Goal: Information Seeking & Learning: Learn about a topic

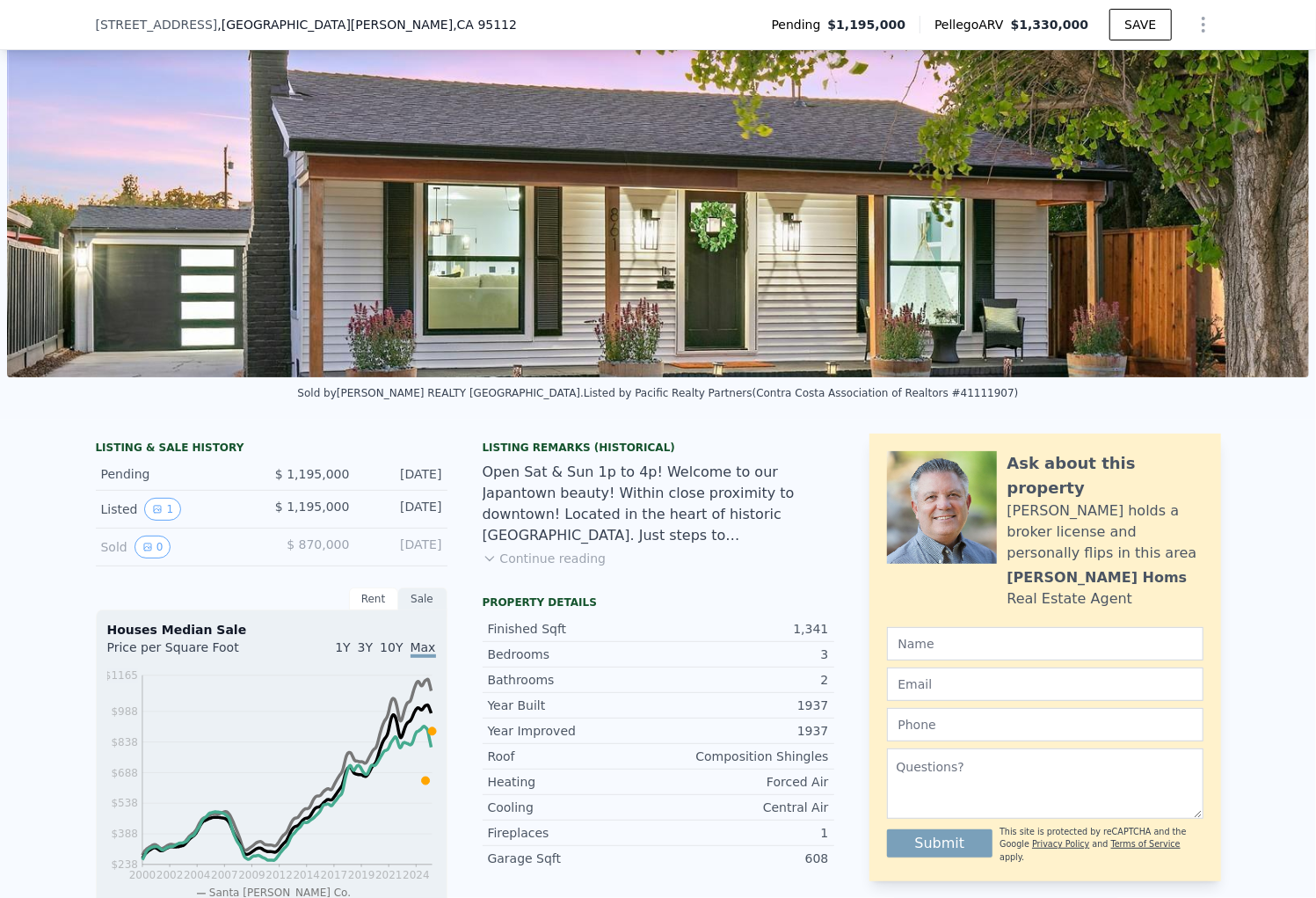
scroll to position [435, 0]
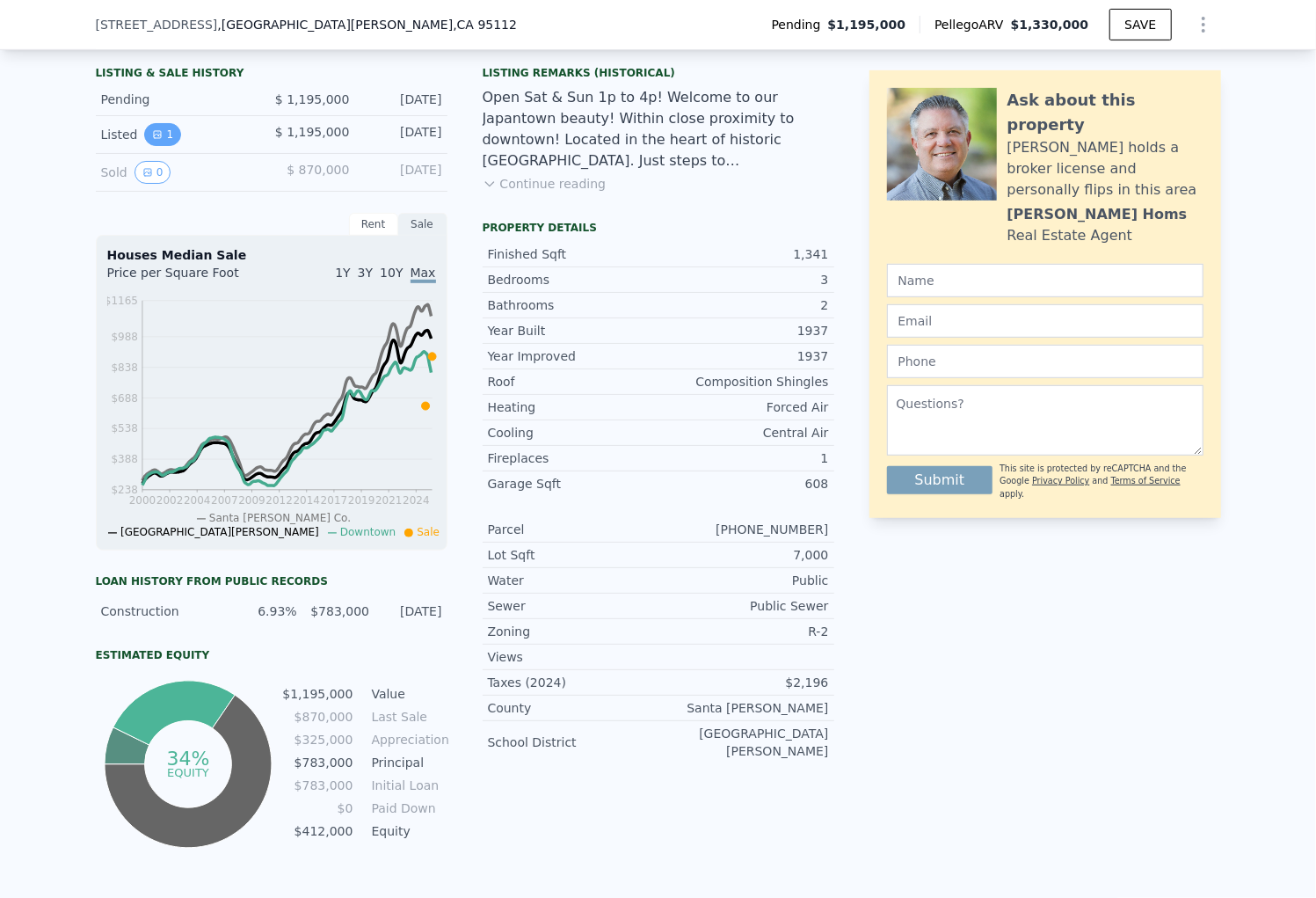
click at [153, 140] on icon "View historical data" at bounding box center [157, 134] width 11 height 11
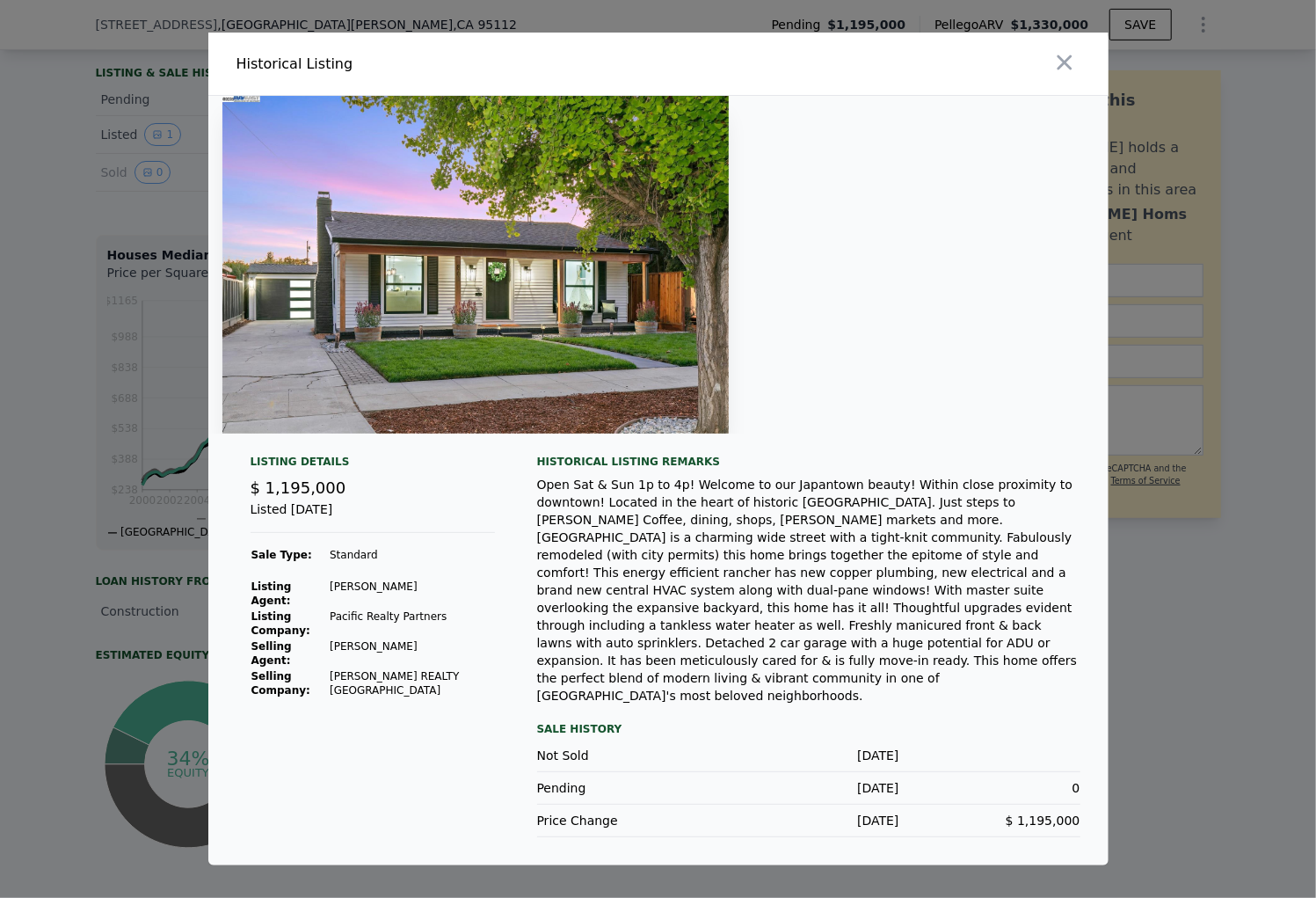
click at [665, 469] on div "Historical Listing remarks" at bounding box center [809, 461] width 543 height 14
drag, startPoint x: 1069, startPoint y: 71, endPoint x: 1064, endPoint y: 88, distance: 17.7
click at [1068, 80] on div at bounding box center [887, 63] width 443 height 62
click at [1064, 70] on icon "button" at bounding box center [1065, 63] width 15 height 15
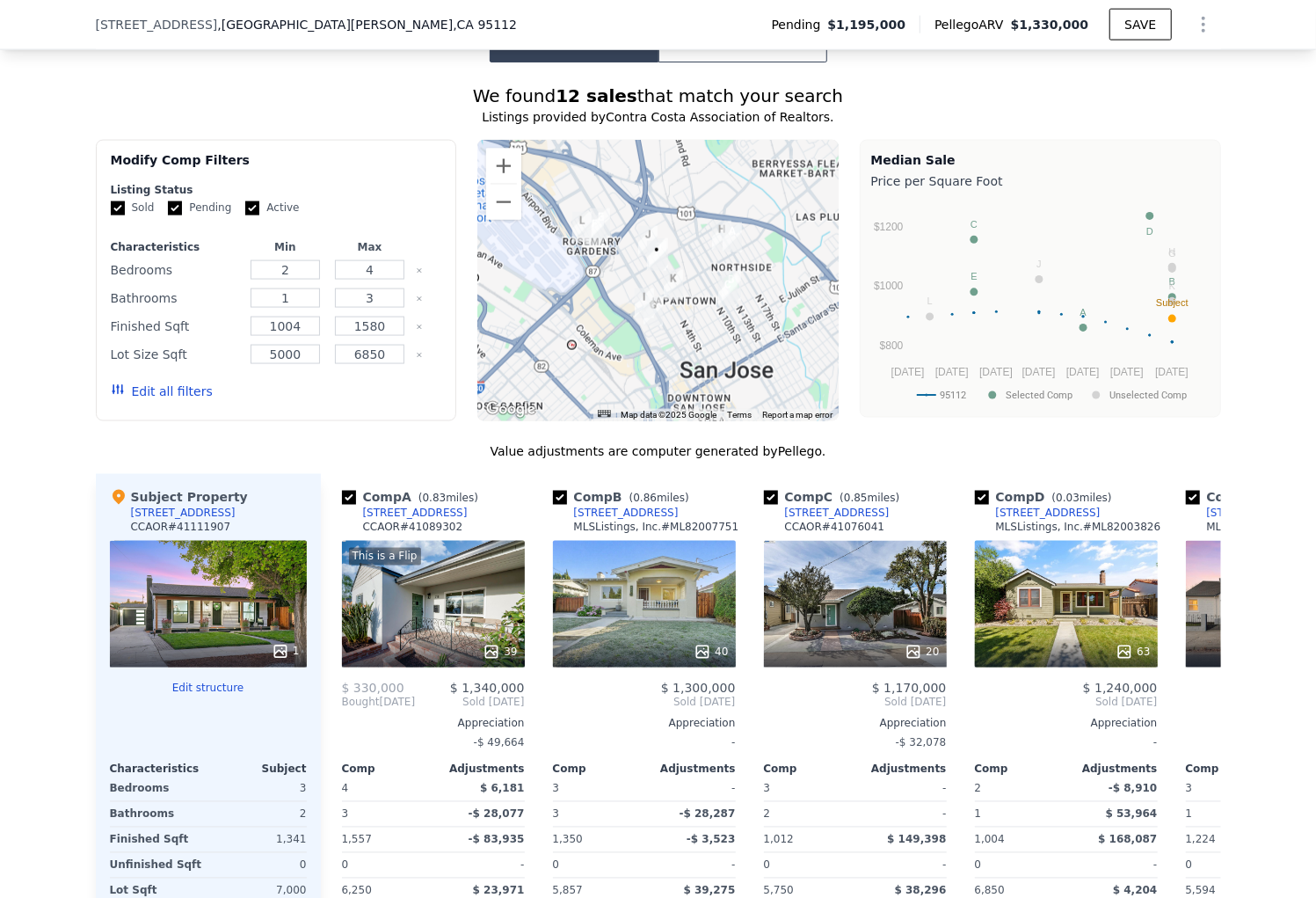
scroll to position [1402, 0]
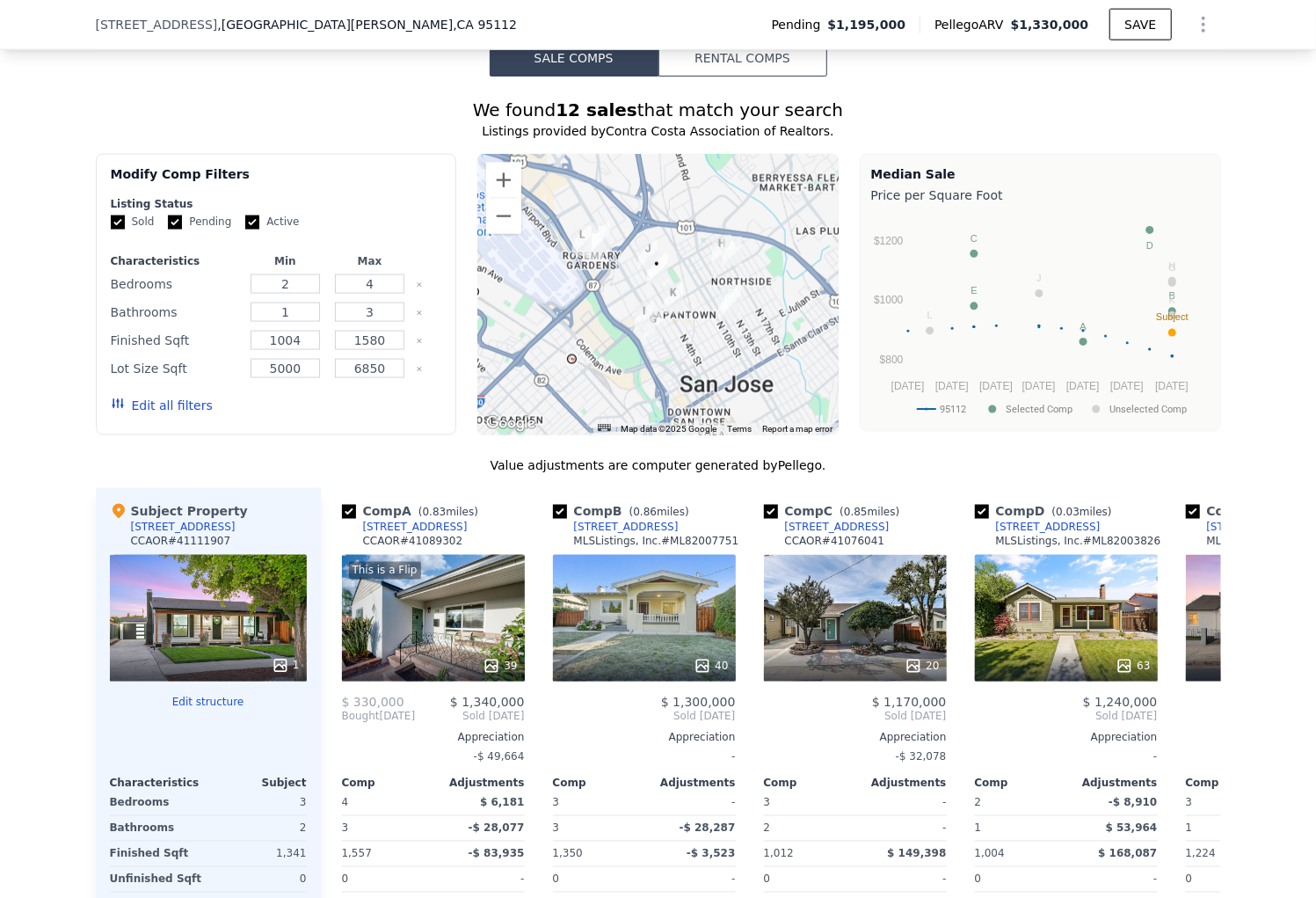
click at [204, 564] on div "1" at bounding box center [208, 618] width 197 height 127
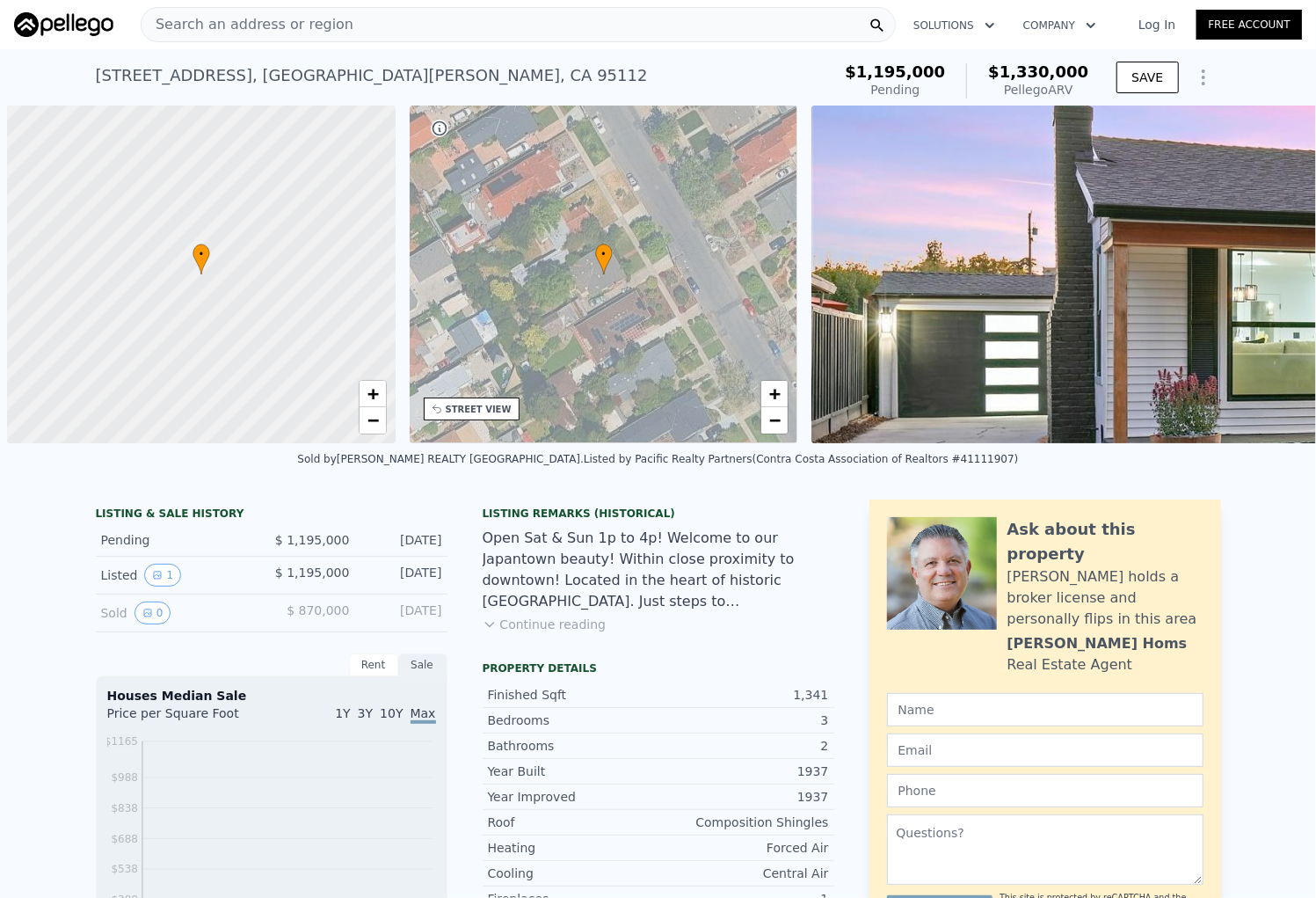
scroll to position [0, 7]
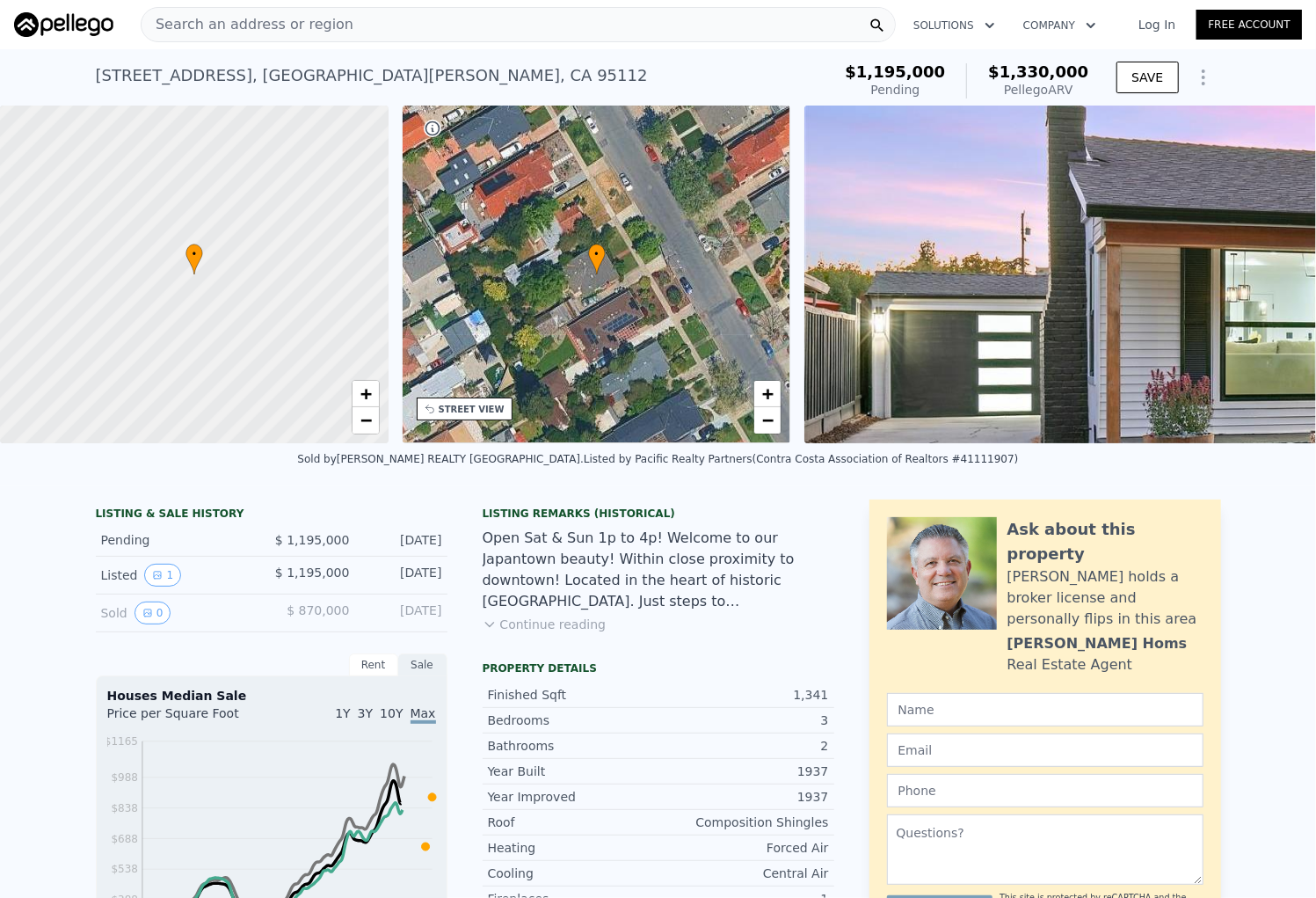
click at [157, 73] on div "861 N 5th St , San Jose , CA 95112" at bounding box center [372, 76] width 552 height 25
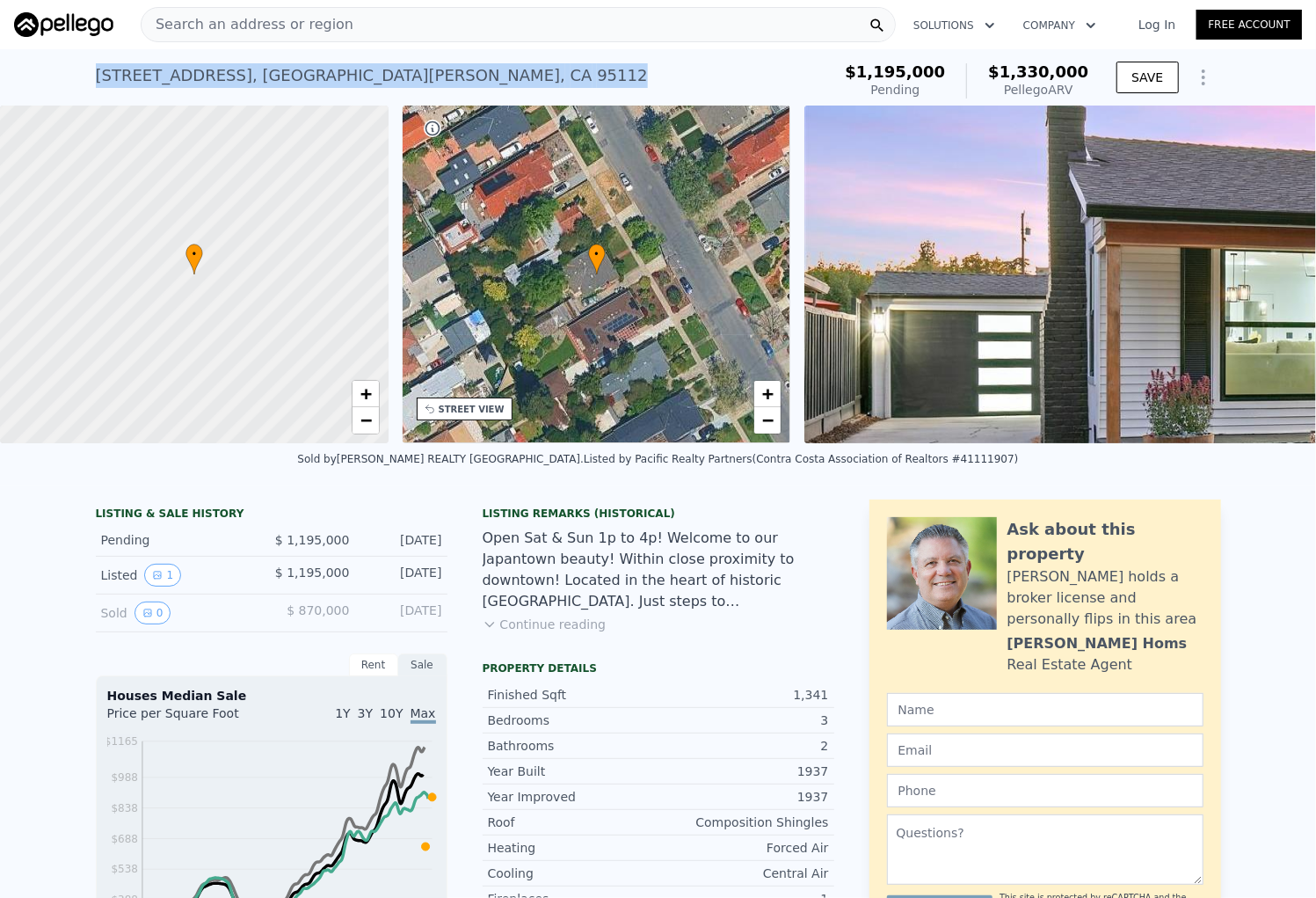
click at [157, 73] on div "861 N 5th St , San Jose , CA 95112" at bounding box center [372, 76] width 552 height 25
